Goal: Find specific page/section

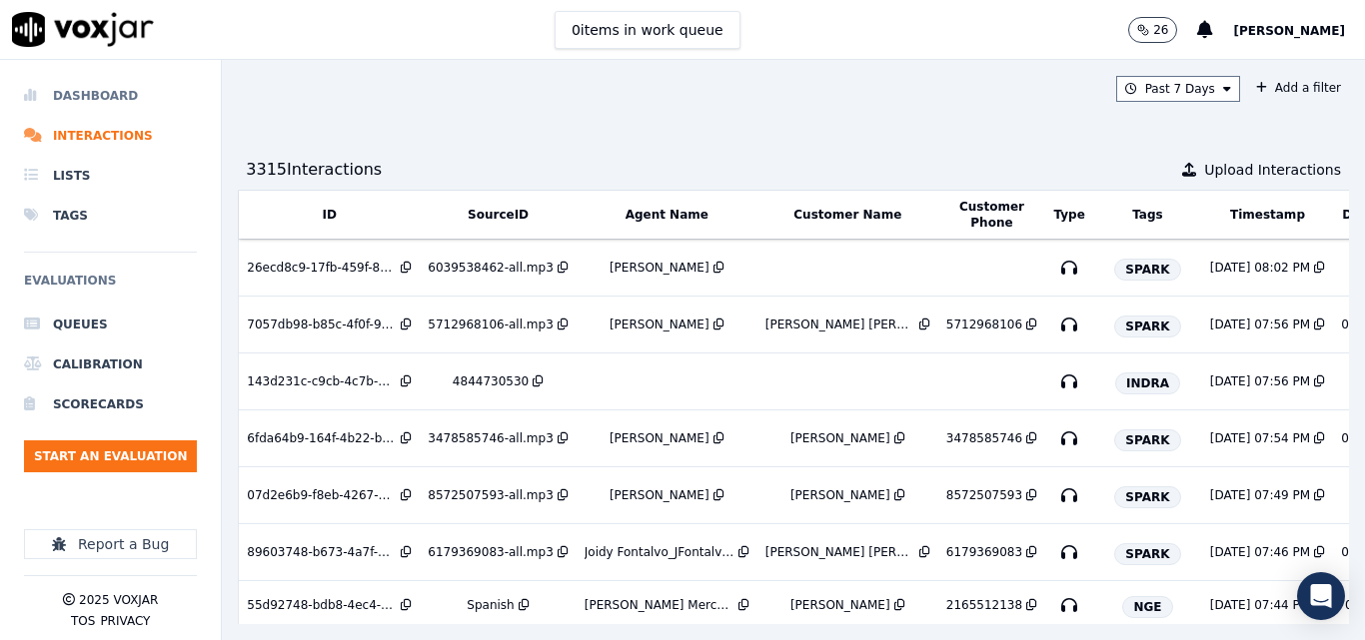
click at [109, 76] on li "Dashboard" at bounding box center [110, 96] width 173 height 40
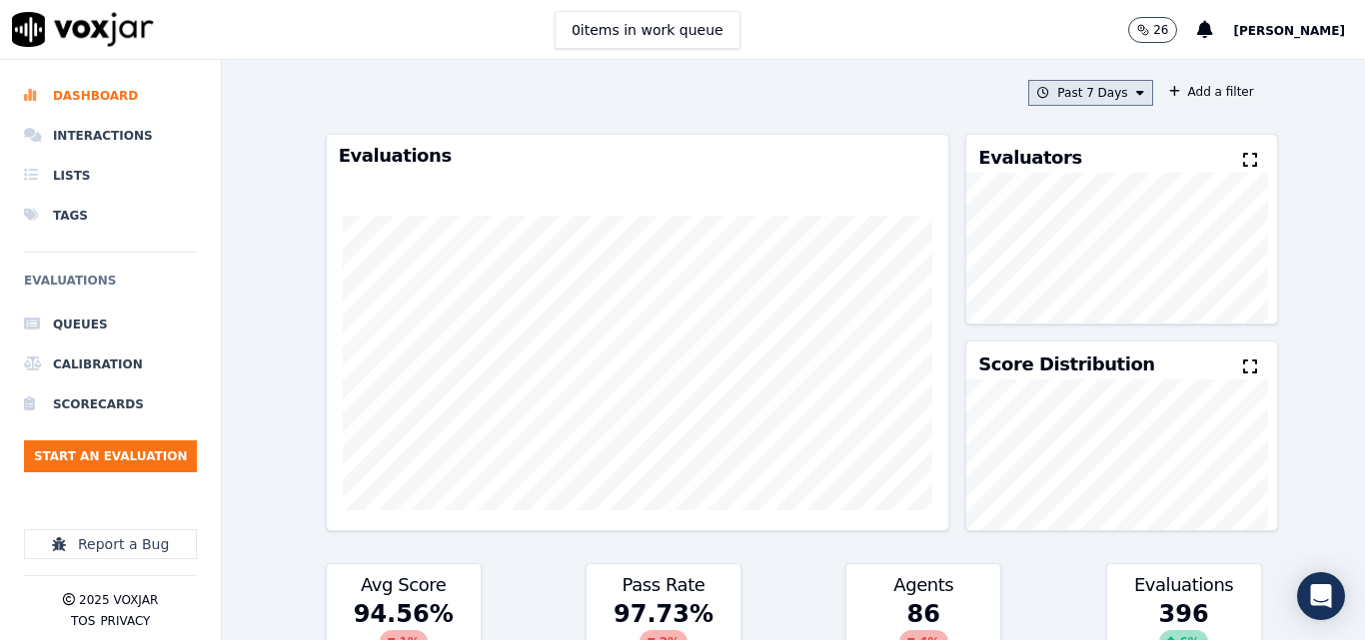
click at [1120, 99] on button "Past 7 Days" at bounding box center [1090, 93] width 124 height 26
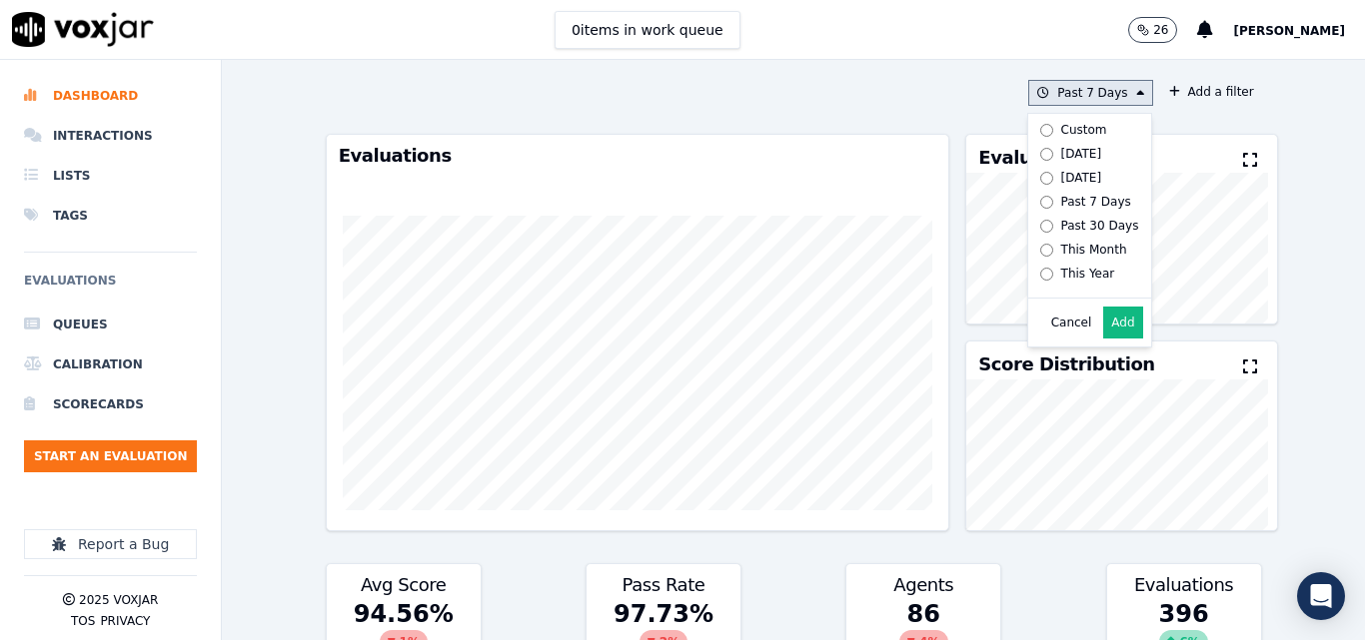
click at [1061, 158] on div "[DATE]" at bounding box center [1081, 154] width 41 height 16
click at [1107, 332] on button "Add" at bounding box center [1122, 323] width 39 height 32
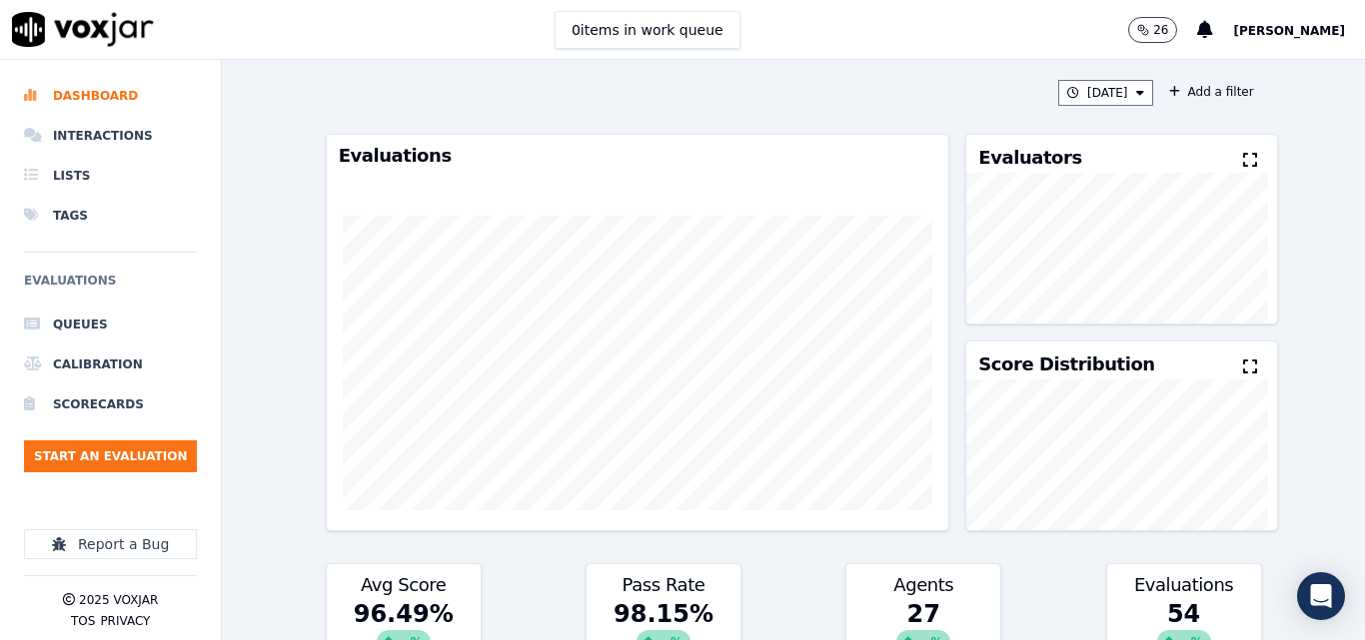
click at [1243, 163] on icon at bounding box center [1250, 160] width 14 height 16
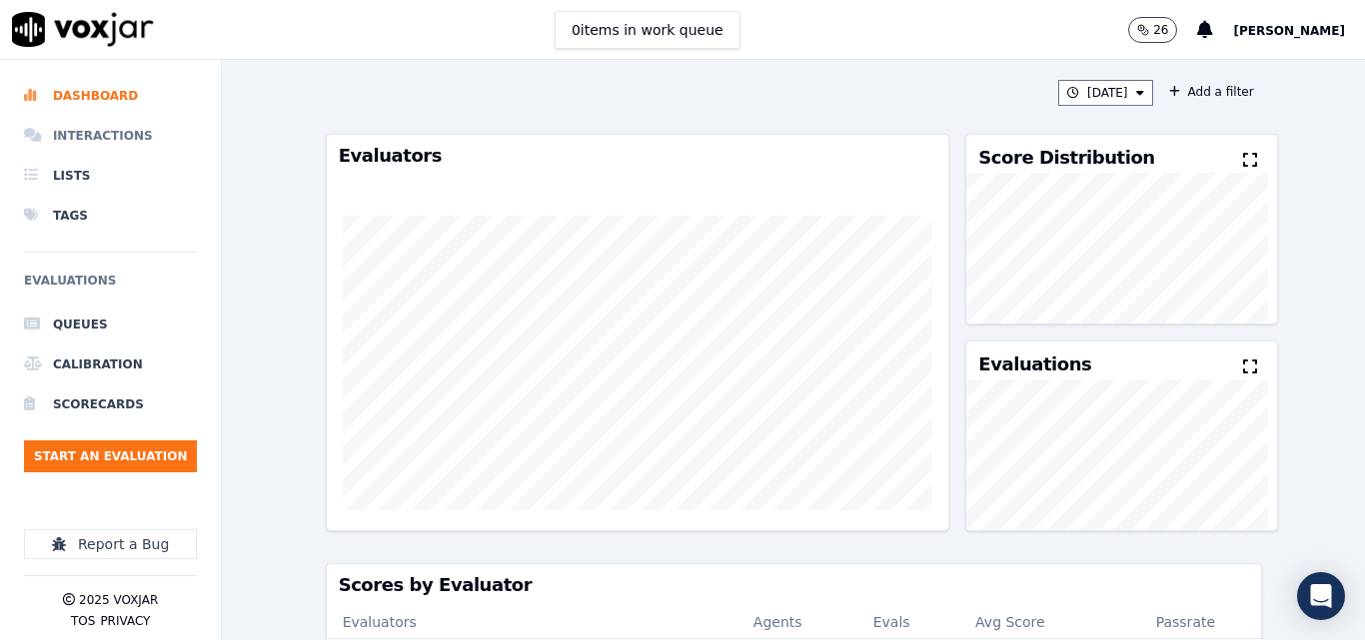
click at [96, 128] on li "Interactions" at bounding box center [110, 136] width 173 height 40
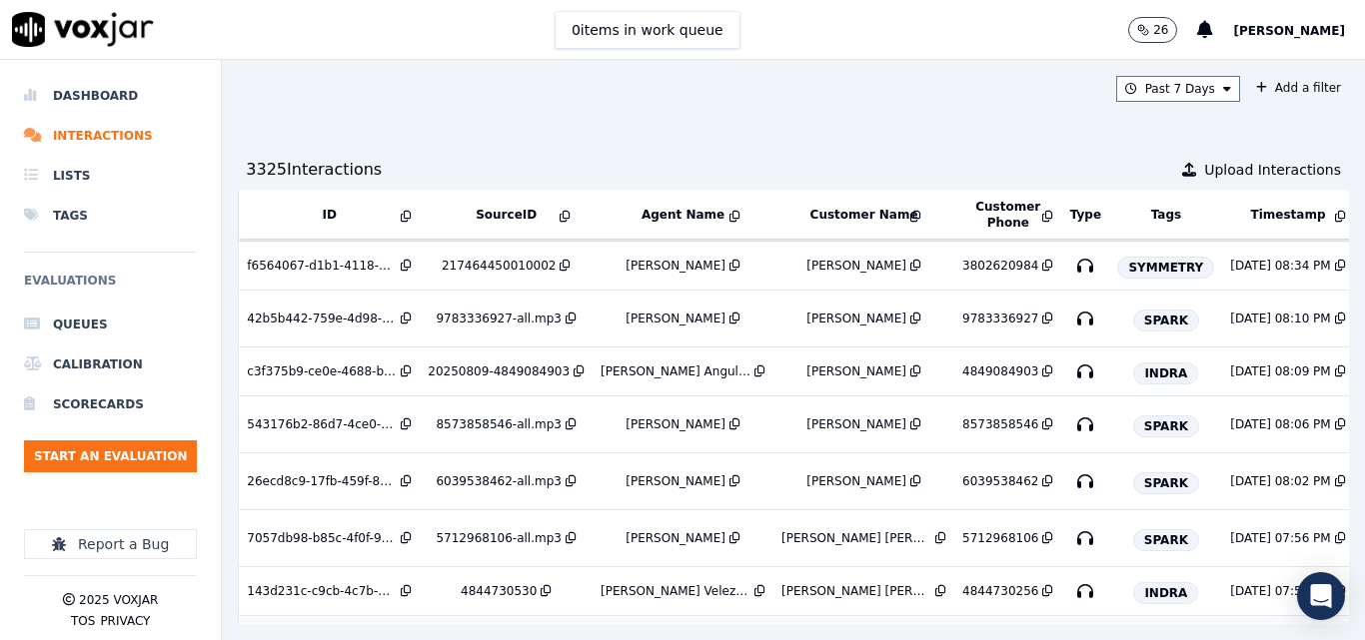
scroll to position [100, 0]
